Goal: Information Seeking & Learning: Find specific fact

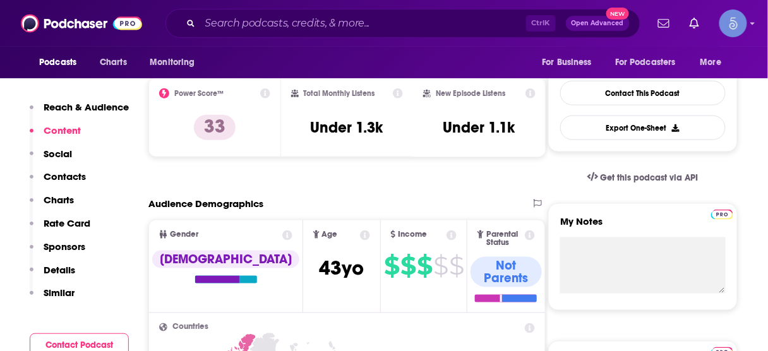
scroll to position [283, 0]
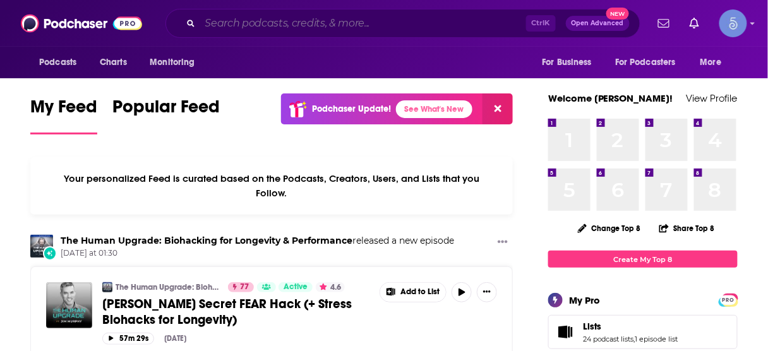
click at [333, 28] on input "Search podcasts, credits, & more..." at bounding box center [363, 23] width 326 height 20
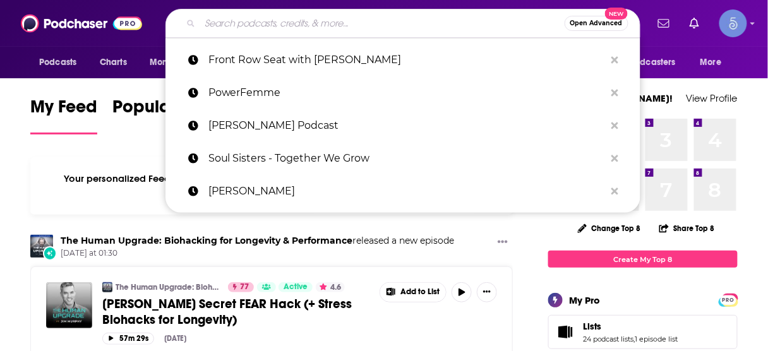
paste input "Renee Belz & Lauren Sambataro"
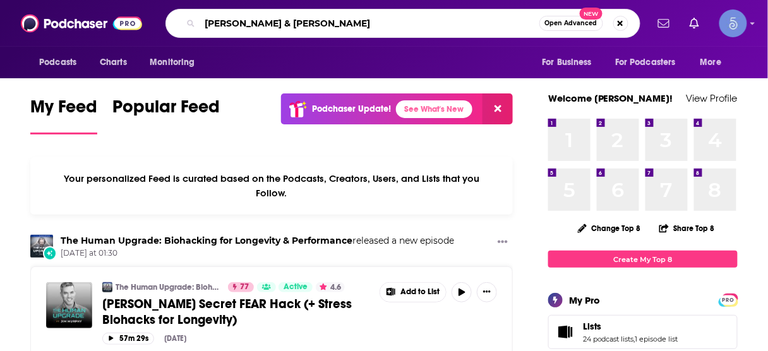
type input "Renee Belz & Lauren Sambataro"
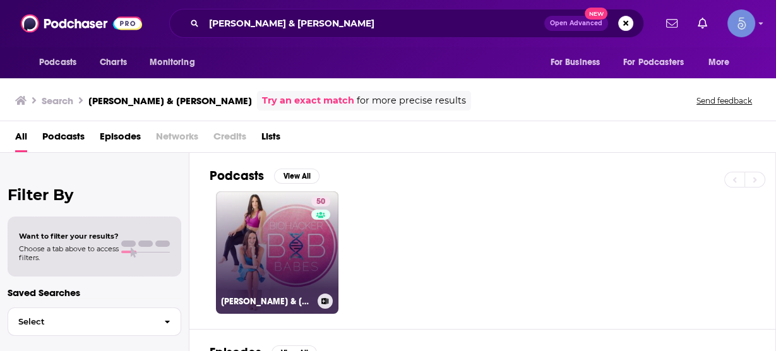
click at [260, 250] on link "50 Renee Belz & Lauren Sambataro" at bounding box center [277, 252] width 123 height 123
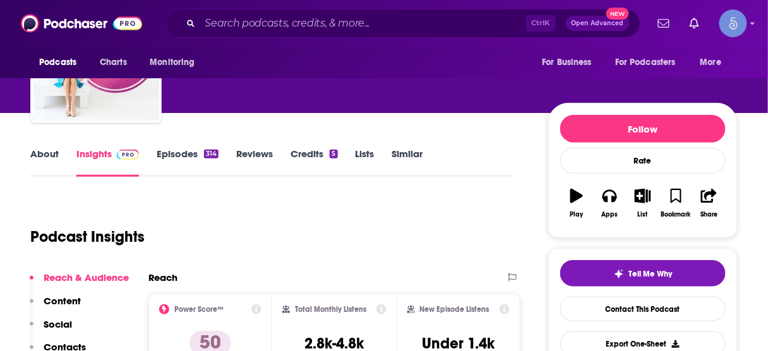
scroll to position [101, 0]
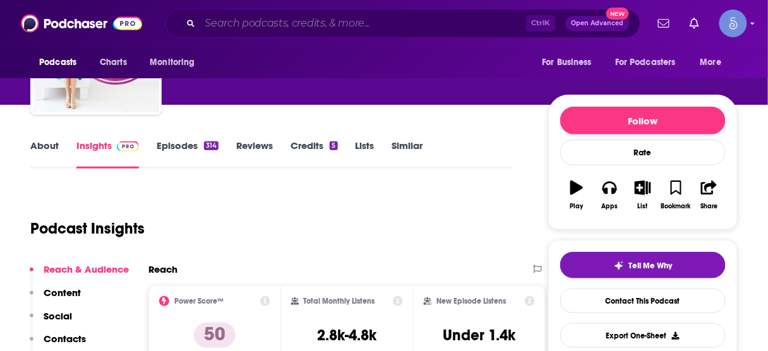
click at [433, 20] on input "Search podcasts, credits, & more..." at bounding box center [363, 23] width 326 height 20
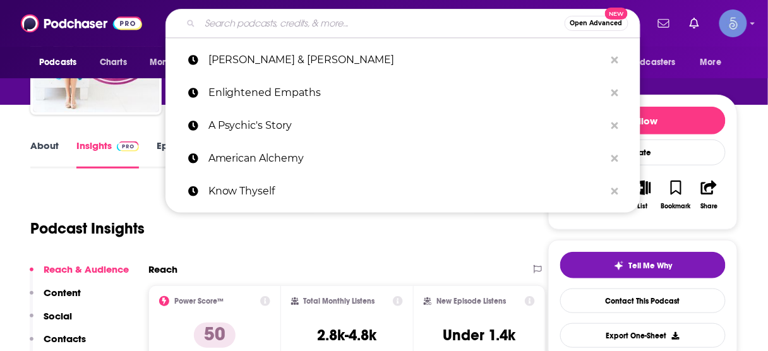
paste input "What If It Did Work?"
type input "What If It Did Work?"
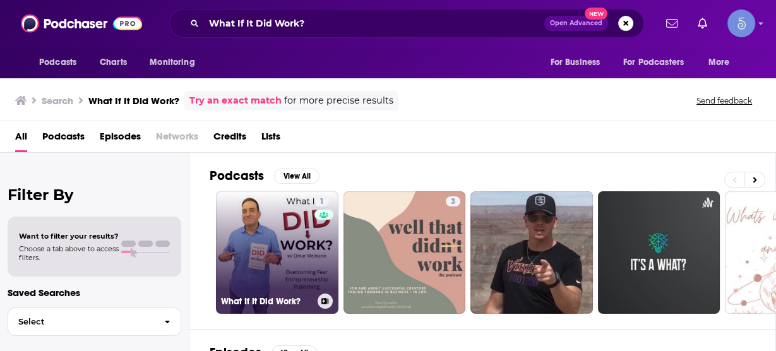
click at [261, 250] on link "1 What If It Did Work?" at bounding box center [277, 252] width 123 height 123
